Goal: Task Accomplishment & Management: Use online tool/utility

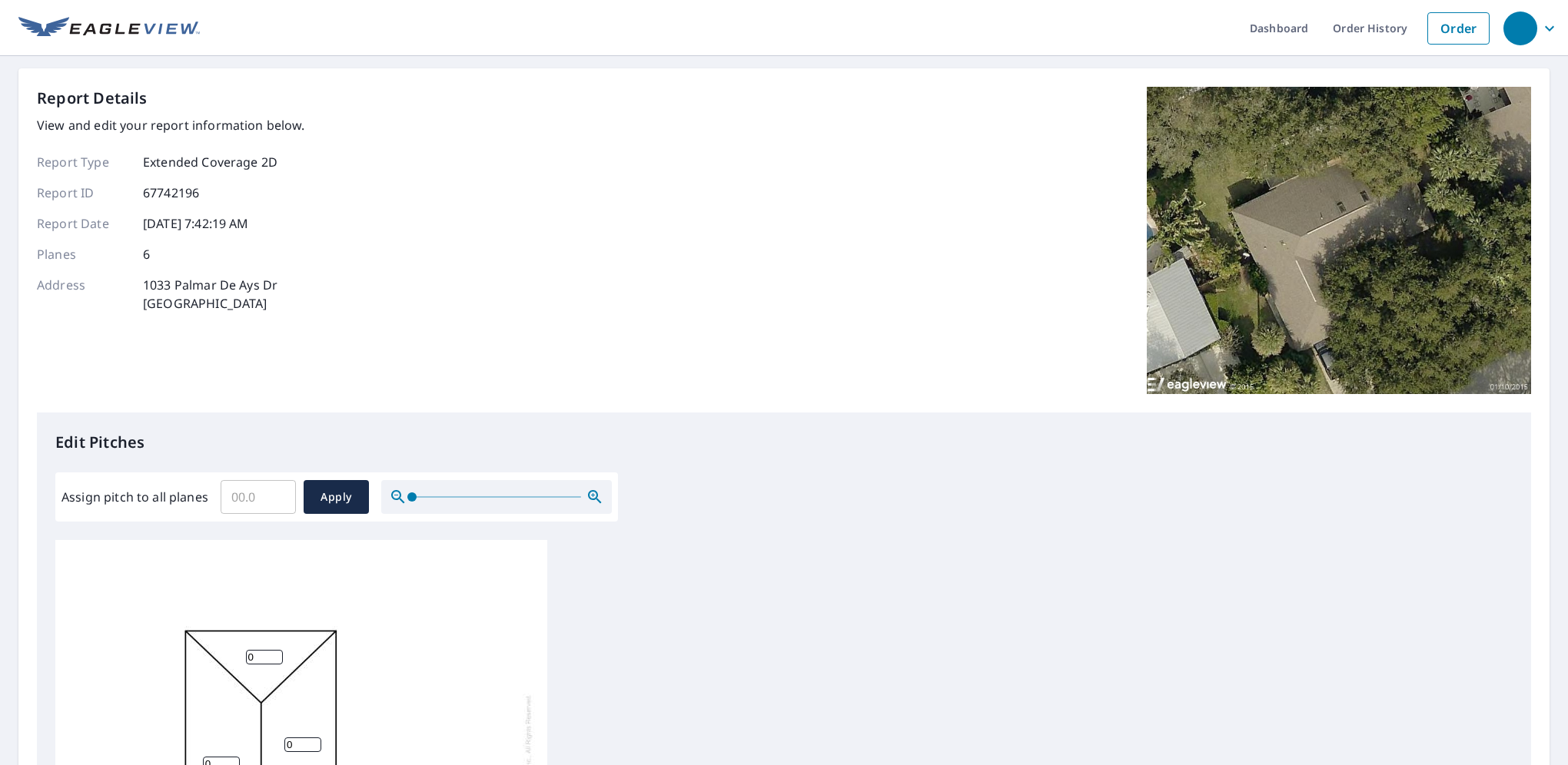
click at [258, 488] on input "Assign pitch to all planes" at bounding box center [258, 497] width 75 height 43
type input "7"
click at [327, 504] on span "Apply" at bounding box center [336, 496] width 41 height 19
type input "7"
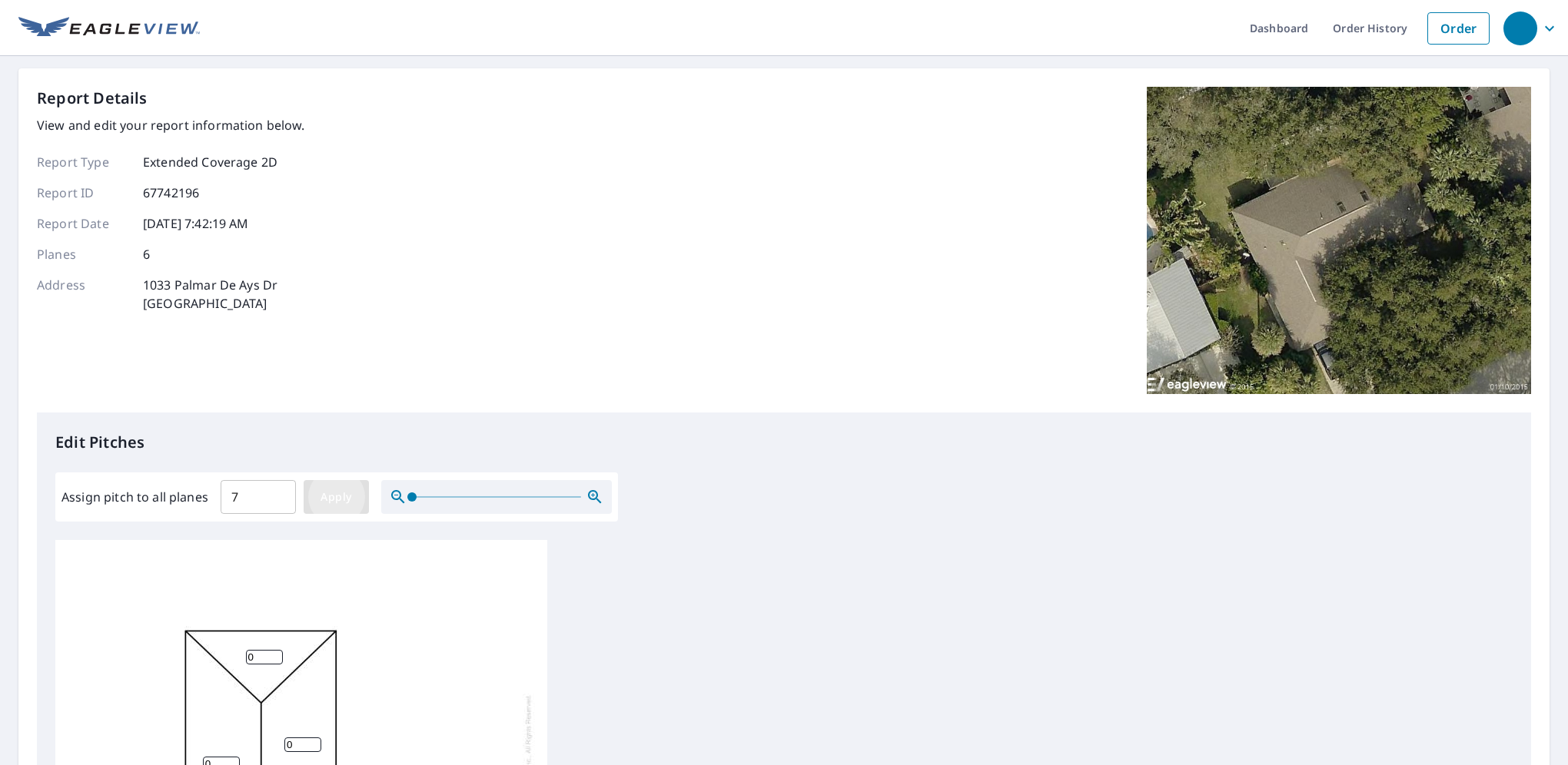
type input "7"
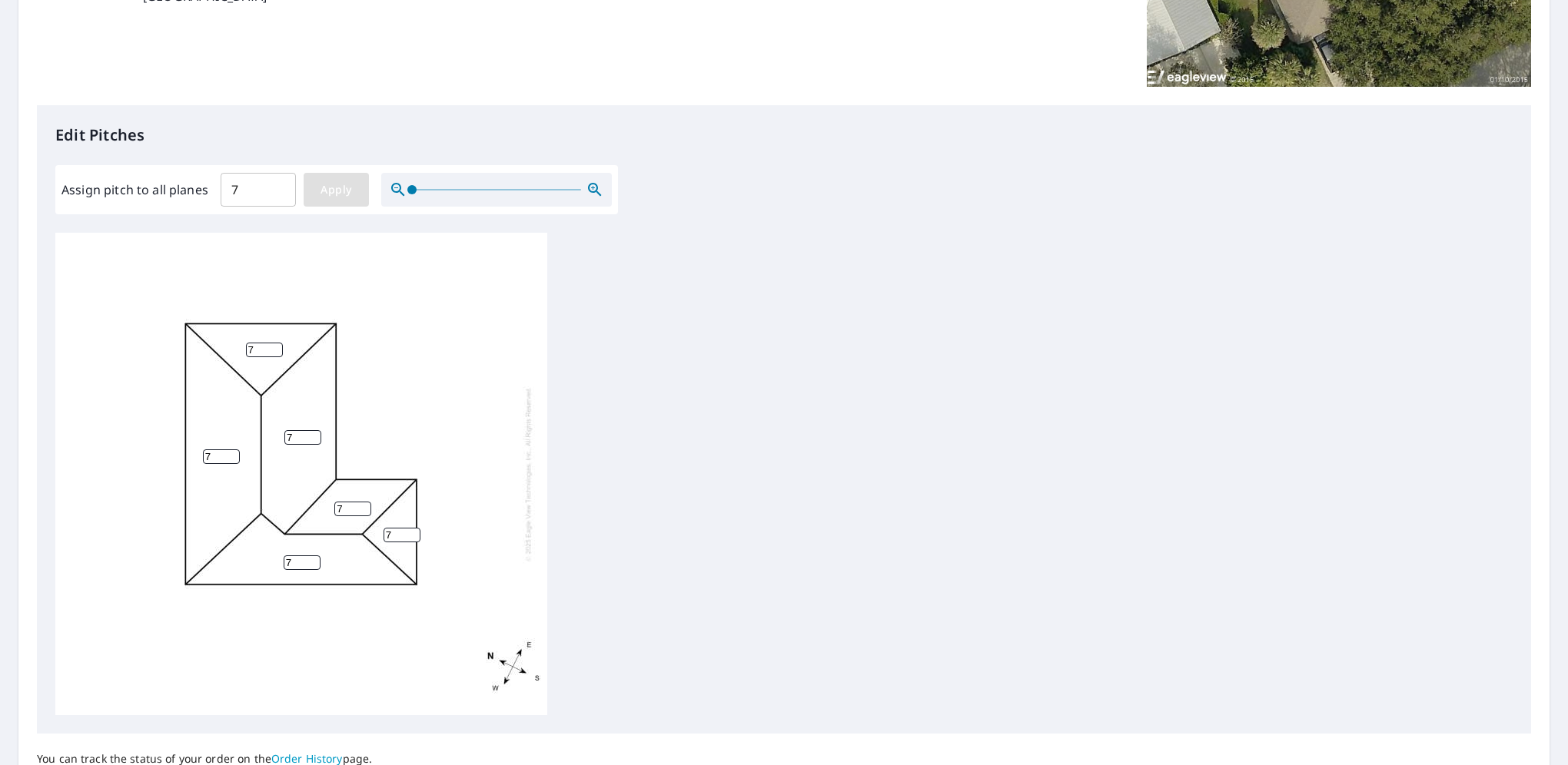
click at [318, 184] on span "Apply" at bounding box center [336, 190] width 41 height 19
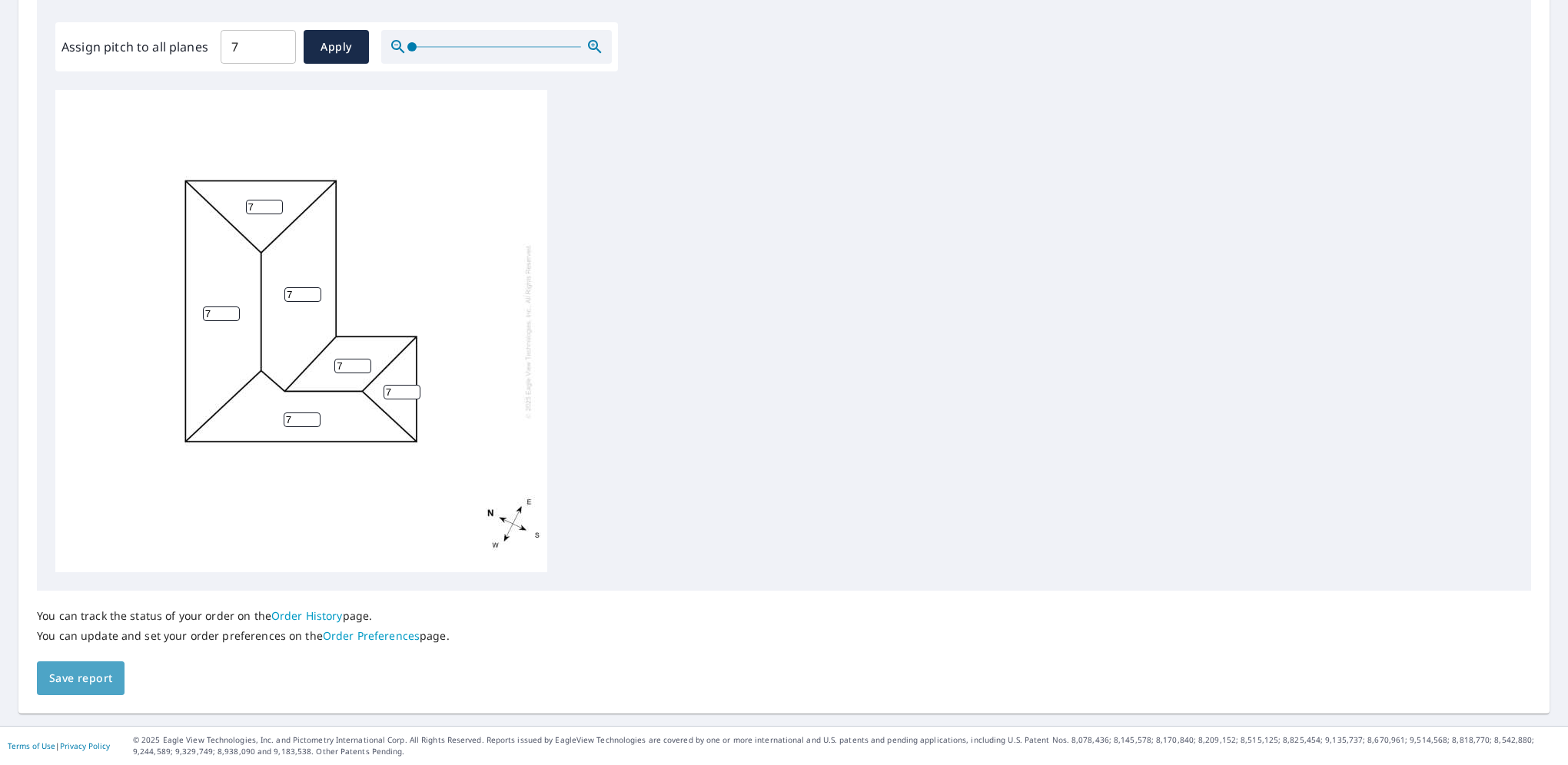
click at [92, 682] on span "Save report" at bounding box center [81, 678] width 63 height 19
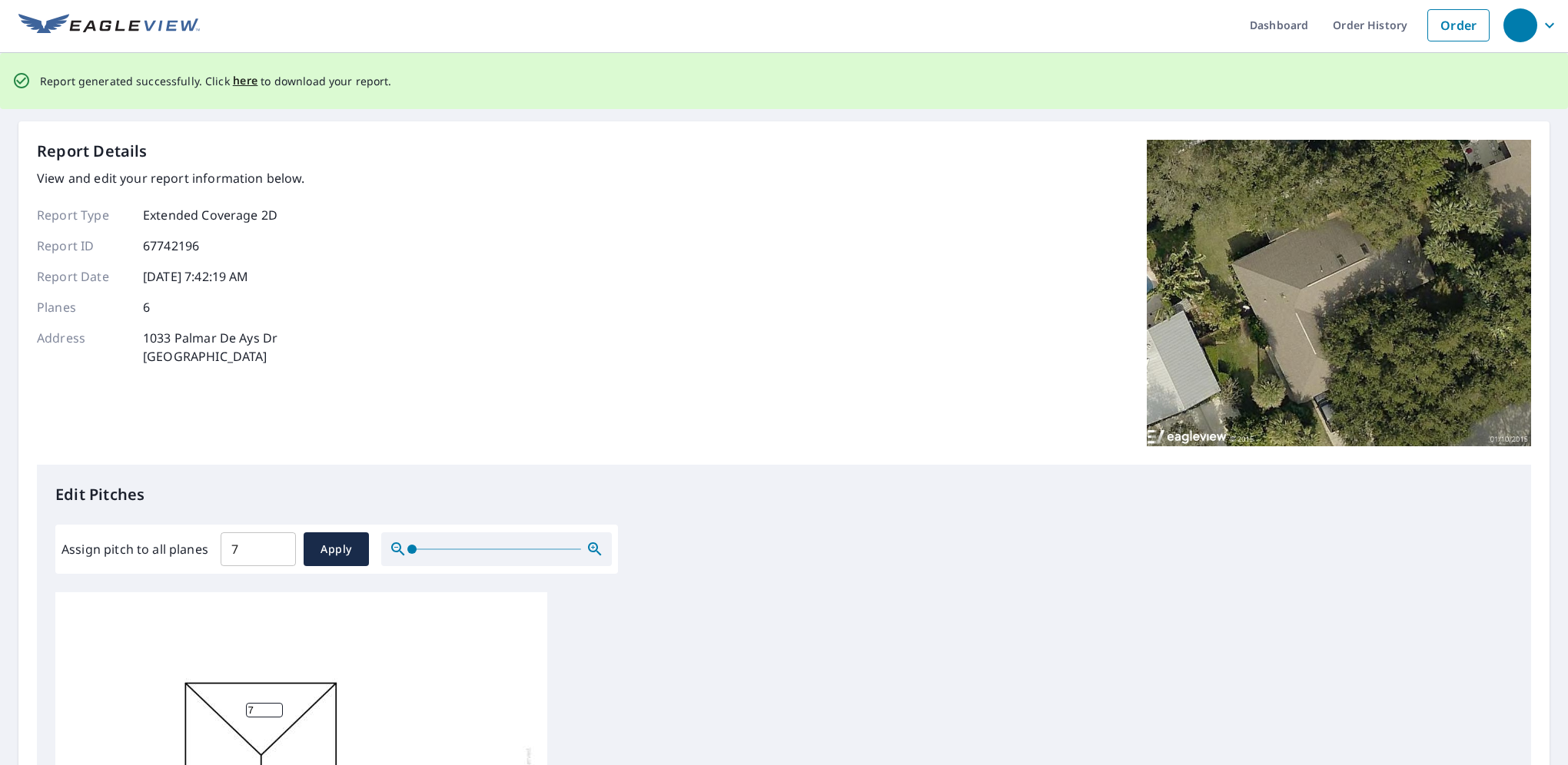
scroll to position [0, 0]
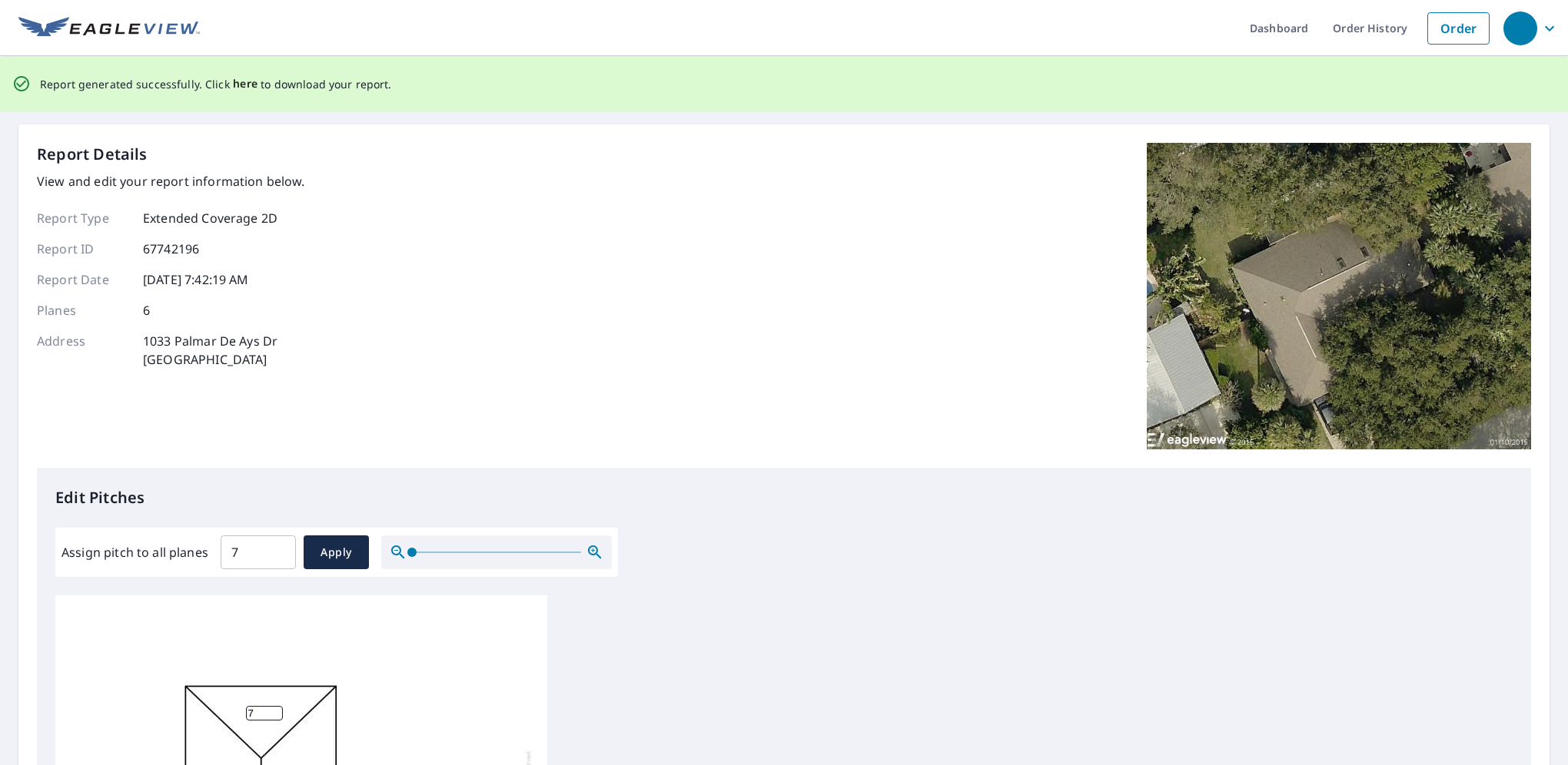
click at [240, 84] on span "here" at bounding box center [245, 83] width 25 height 19
